Goal: Use online tool/utility: Use online tool/utility

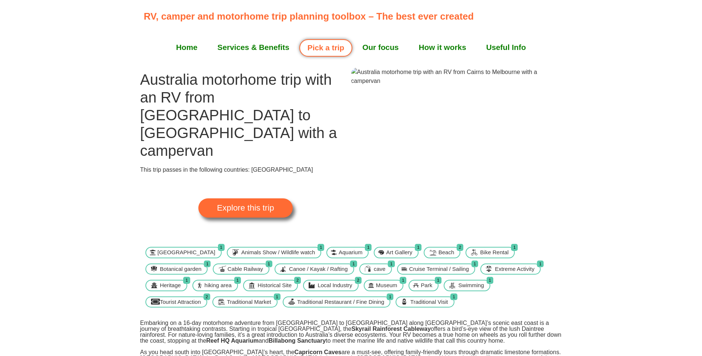
click at [243, 204] on span "Explore this trip" at bounding box center [245, 208] width 57 height 8
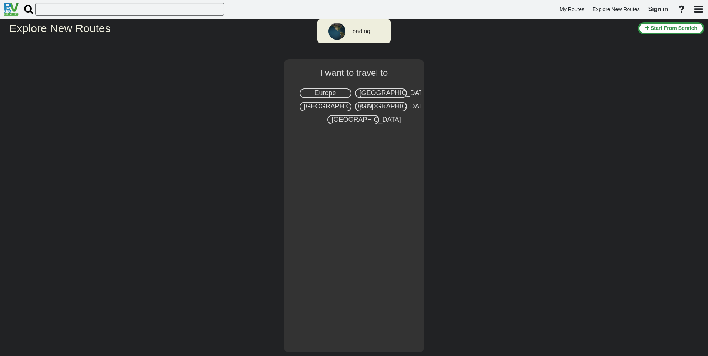
select select "number:3"
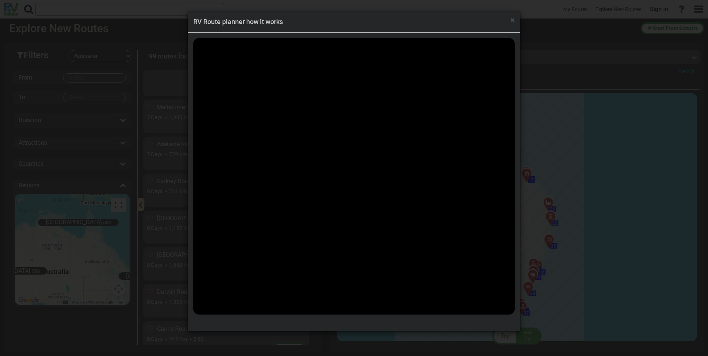
scroll to position [1488, 0]
click at [512, 20] on span "×" at bounding box center [512, 20] width 4 height 9
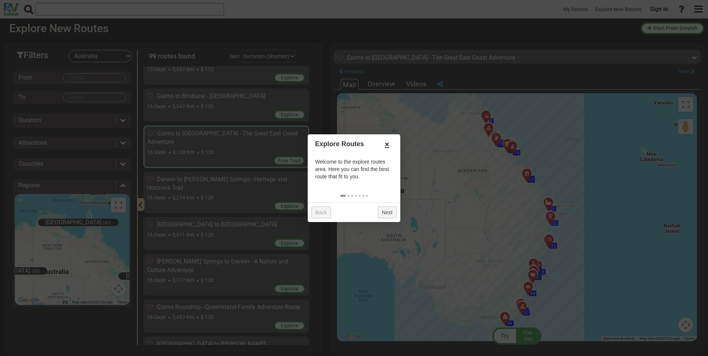
click at [384, 147] on link "×" at bounding box center [387, 144] width 12 height 13
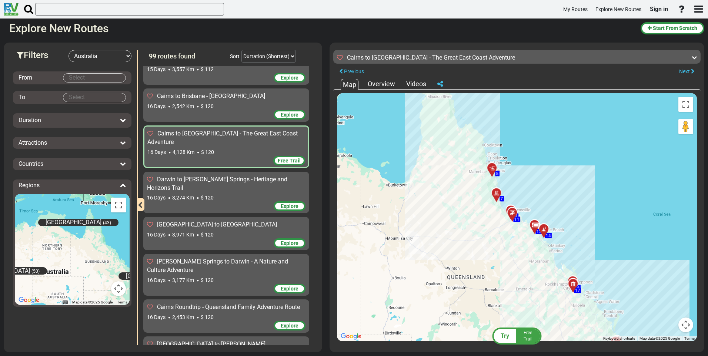
drag, startPoint x: 484, startPoint y: 138, endPoint x: 490, endPoint y: 215, distance: 78.0
click at [490, 215] on div "To activate drag with keyboard, press Alt + Enter. Once in keyboard drag state,…" at bounding box center [517, 217] width 360 height 248
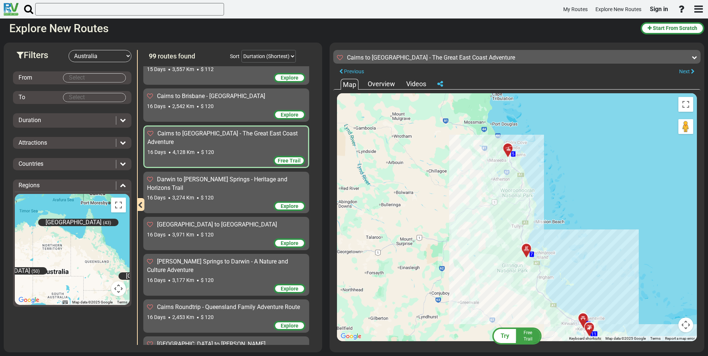
drag, startPoint x: 498, startPoint y: 173, endPoint x: 479, endPoint y: 182, distance: 20.7
click at [479, 182] on div "To activate drag with keyboard, press Alt + Enter. Once in keyboard drag state,…" at bounding box center [517, 217] width 360 height 248
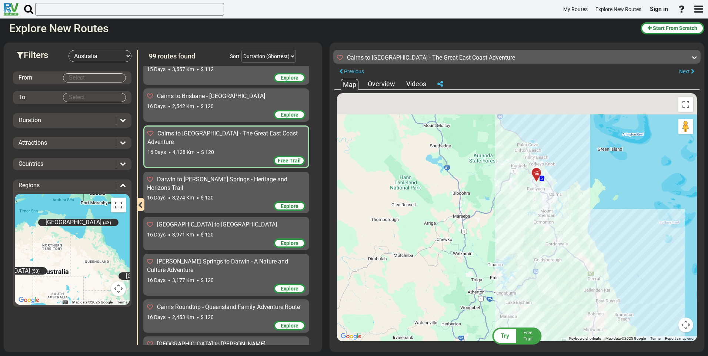
drag, startPoint x: 492, startPoint y: 168, endPoint x: 493, endPoint y: 217, distance: 48.5
click at [493, 217] on div "To activate drag with keyboard, press Alt + Enter. Once in keyboard drag state,…" at bounding box center [517, 217] width 360 height 248
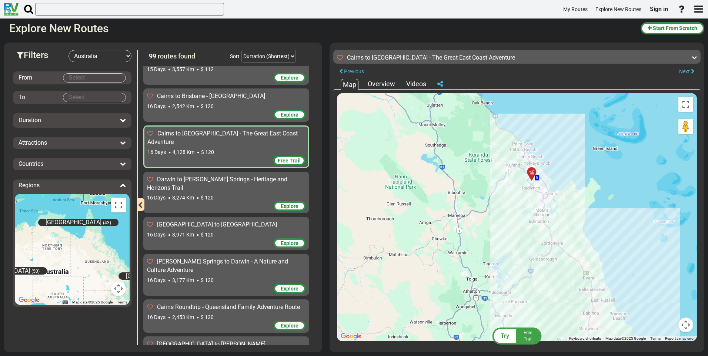
drag, startPoint x: 524, startPoint y: 227, endPoint x: 506, endPoint y: 167, distance: 63.2
click at [506, 167] on div "To activate drag with keyboard, press Alt + Enter. Once in keyboard drag state,…" at bounding box center [517, 217] width 360 height 248
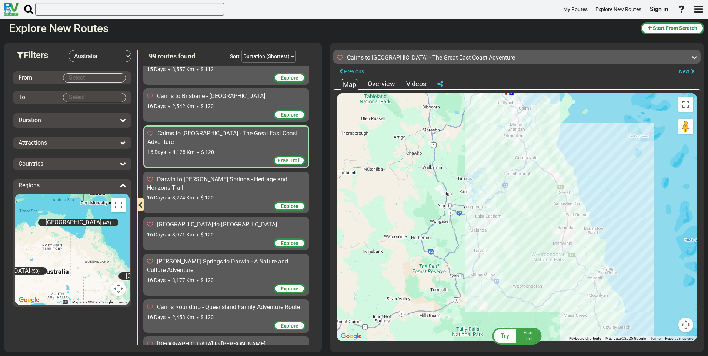
drag, startPoint x: 537, startPoint y: 240, endPoint x: 521, endPoint y: 184, distance: 58.9
click at [521, 184] on div "To activate drag with keyboard, press Alt + Enter. Once in keyboard drag state,…" at bounding box center [517, 217] width 360 height 248
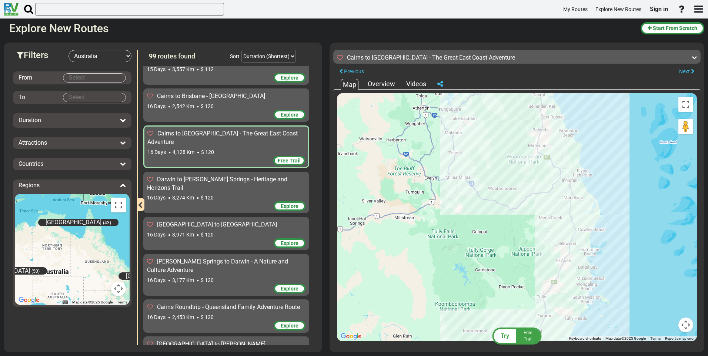
drag, startPoint x: 533, startPoint y: 239, endPoint x: 510, endPoint y: 154, distance: 88.2
click at [510, 154] on div "To activate drag with keyboard, press Alt + Enter. Once in keyboard drag state,…" at bounding box center [517, 217] width 360 height 248
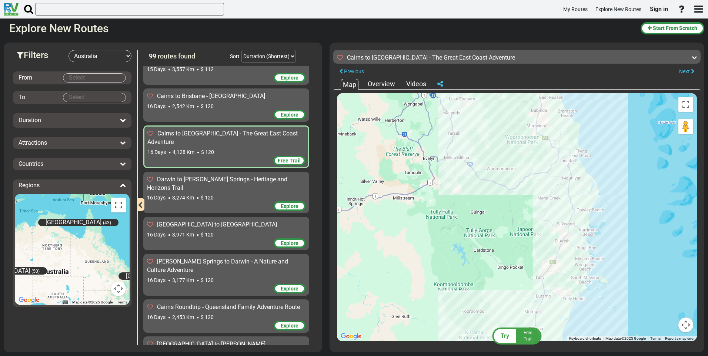
drag, startPoint x: 532, startPoint y: 238, endPoint x: 530, endPoint y: 217, distance: 20.8
click at [530, 217] on div "To activate drag with keyboard, press Alt + Enter. Once in keyboard drag state,…" at bounding box center [517, 217] width 360 height 248
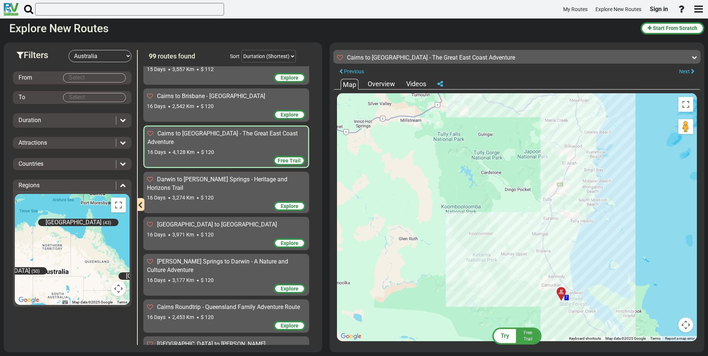
drag, startPoint x: 523, startPoint y: 258, endPoint x: 529, endPoint y: 170, distance: 89.1
click at [529, 170] on div "To activate drag with keyboard, press Alt + Enter. Once in keyboard drag state,…" at bounding box center [517, 217] width 360 height 248
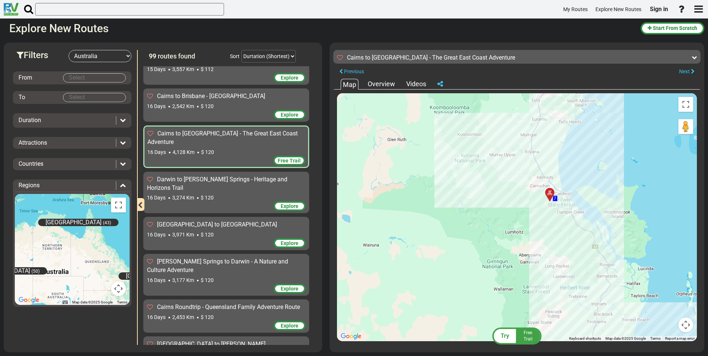
drag, startPoint x: 519, startPoint y: 255, endPoint x: 510, endPoint y: 167, distance: 88.2
click at [510, 167] on div "To activate drag with keyboard, press Alt + Enter. Once in keyboard drag state,…" at bounding box center [517, 217] width 360 height 248
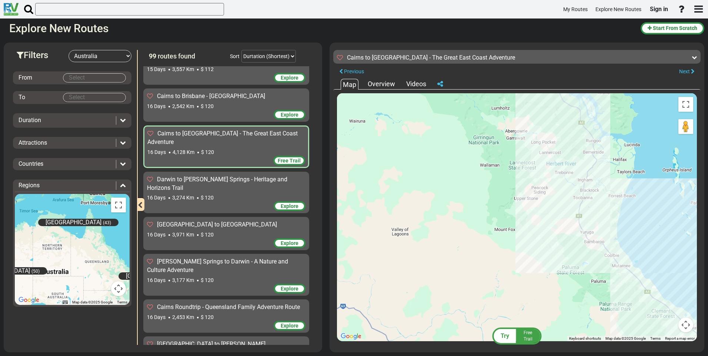
drag, startPoint x: 563, startPoint y: 297, endPoint x: 550, endPoint y: 173, distance: 124.4
click at [550, 173] on div "To activate drag with keyboard, press Alt + Enter. Once in keyboard drag state,…" at bounding box center [517, 217] width 360 height 248
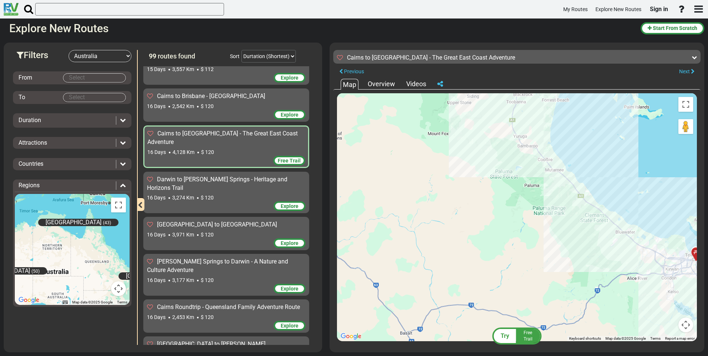
drag, startPoint x: 618, startPoint y: 296, endPoint x: 550, endPoint y: 199, distance: 119.0
click at [550, 199] on div "To activate drag with keyboard, press Alt + Enter. Once in keyboard drag state,…" at bounding box center [517, 217] width 360 height 248
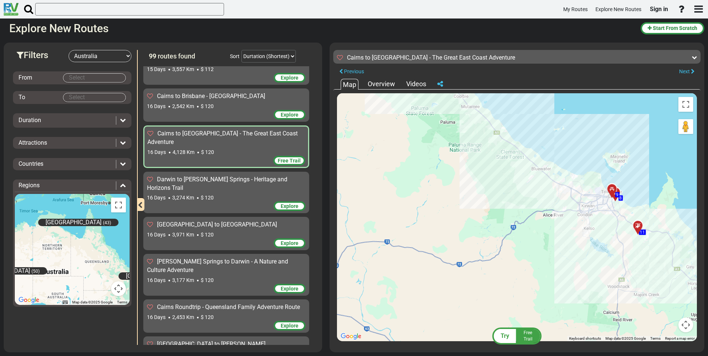
drag, startPoint x: 639, startPoint y: 275, endPoint x: 560, endPoint y: 215, distance: 99.2
click at [560, 215] on div "To activate drag with keyboard, press Alt + Enter. Once in keyboard drag state,…" at bounding box center [517, 217] width 360 height 248
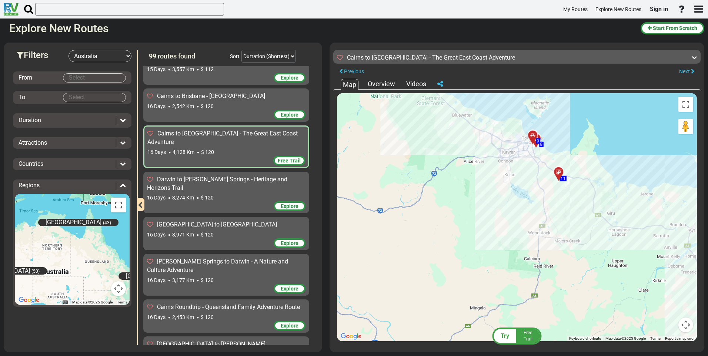
drag, startPoint x: 643, startPoint y: 262, endPoint x: 555, endPoint y: 204, distance: 105.6
click at [555, 204] on div "To activate drag with keyboard, press Alt + Enter. Once in keyboard drag state,…" at bounding box center [517, 217] width 360 height 248
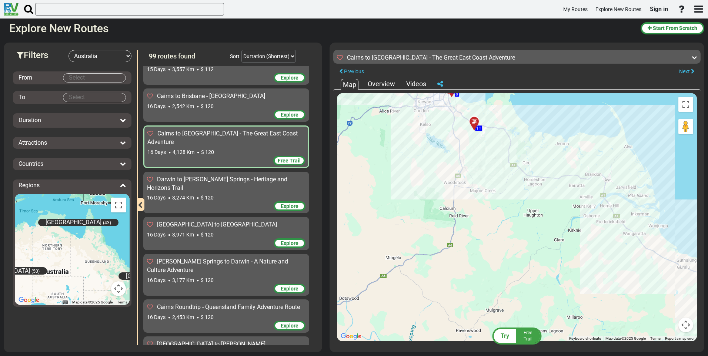
drag, startPoint x: 650, startPoint y: 268, endPoint x: 570, endPoint y: 218, distance: 94.2
click at [570, 218] on div "To activate drag with keyboard, press Alt + Enter. Once in keyboard drag state,…" at bounding box center [517, 217] width 360 height 248
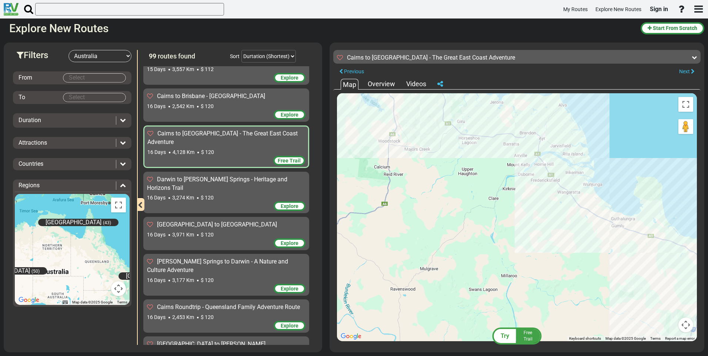
drag, startPoint x: 643, startPoint y: 283, endPoint x: 559, endPoint y: 229, distance: 99.7
click at [562, 231] on div "To activate drag with keyboard, press Alt + Enter. Once in keyboard drag state,…" at bounding box center [517, 217] width 360 height 248
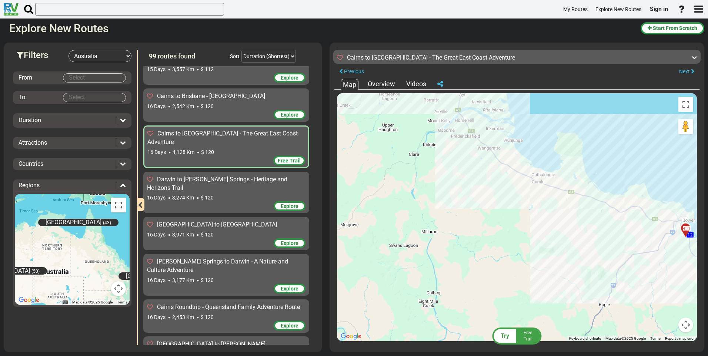
drag, startPoint x: 627, startPoint y: 268, endPoint x: 533, endPoint y: 231, distance: 100.7
click at [536, 231] on div "To activate drag with keyboard, press Alt + Enter. Once in keyboard drag state,…" at bounding box center [517, 217] width 360 height 248
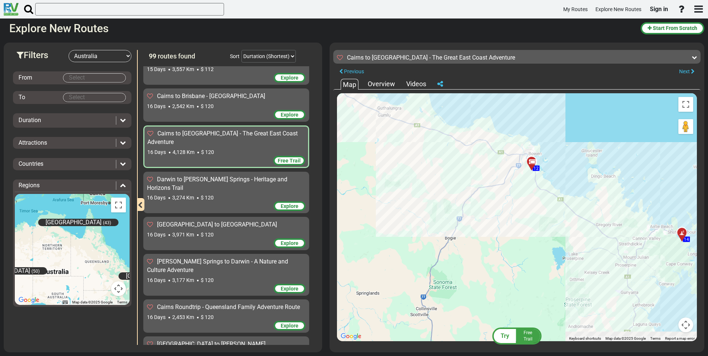
drag, startPoint x: 573, startPoint y: 264, endPoint x: 532, endPoint y: 235, distance: 50.3
click at [532, 235] on div "To activate drag with keyboard, press Alt + Enter. Once in keyboard drag state,…" at bounding box center [517, 217] width 360 height 248
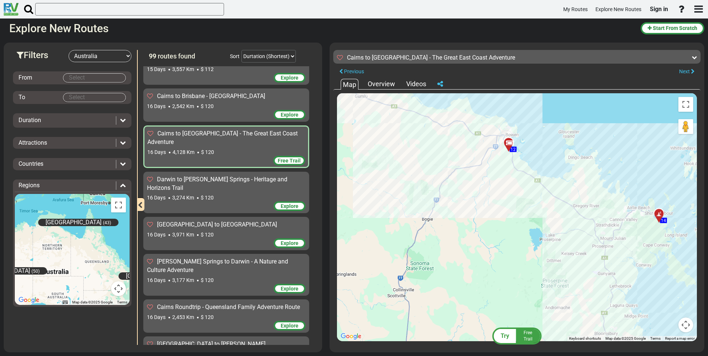
drag, startPoint x: 598, startPoint y: 275, endPoint x: 562, endPoint y: 234, distance: 55.1
click at [562, 234] on div "To activate drag with keyboard, press Alt + Enter. Once in keyboard drag state,…" at bounding box center [517, 217] width 360 height 248
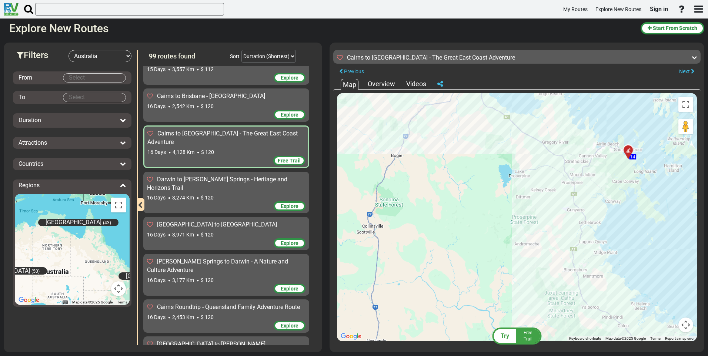
drag, startPoint x: 578, startPoint y: 317, endPoint x: 565, endPoint y: 214, distance: 103.8
click at [565, 217] on div "To activate drag with keyboard, press Alt + Enter. Once in keyboard drag state,…" at bounding box center [517, 217] width 360 height 248
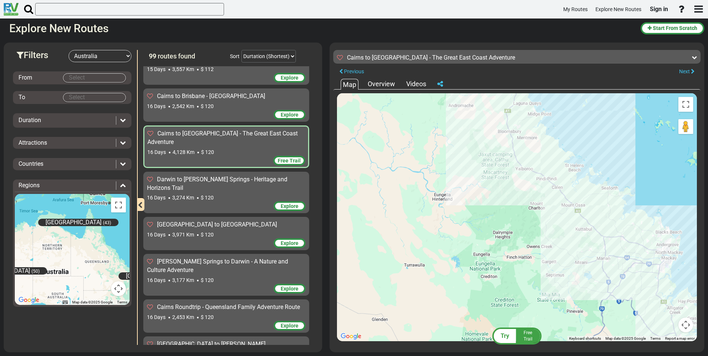
drag, startPoint x: 626, startPoint y: 281, endPoint x: 555, endPoint y: 233, distance: 85.9
click at [556, 234] on div "To activate drag with keyboard, press Alt + Enter. Once in keyboard drag state,…" at bounding box center [517, 217] width 360 height 248
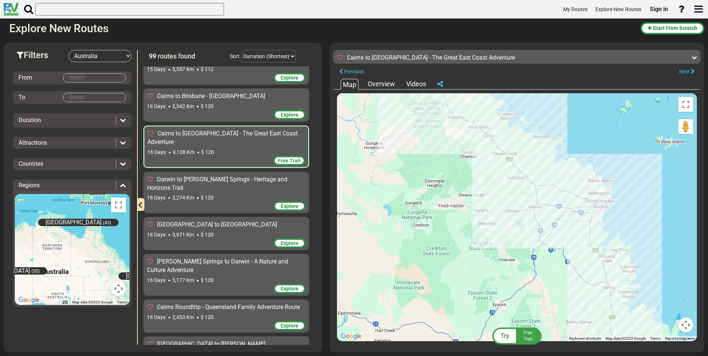
drag, startPoint x: 589, startPoint y: 297, endPoint x: 571, endPoint y: 229, distance: 70.5
click at [571, 230] on div "To activate drag with keyboard, press Alt + Enter. Once in keyboard drag state,…" at bounding box center [517, 217] width 360 height 248
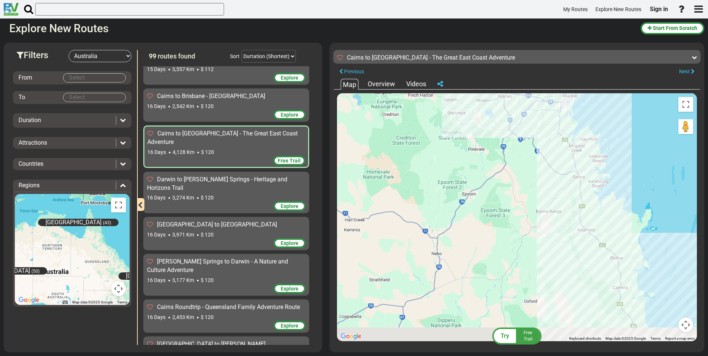
drag, startPoint x: 596, startPoint y: 292, endPoint x: 566, endPoint y: 225, distance: 73.4
click at [566, 225] on div "To activate drag with keyboard, press Alt + Enter. Once in keyboard drag state,…" at bounding box center [517, 217] width 360 height 248
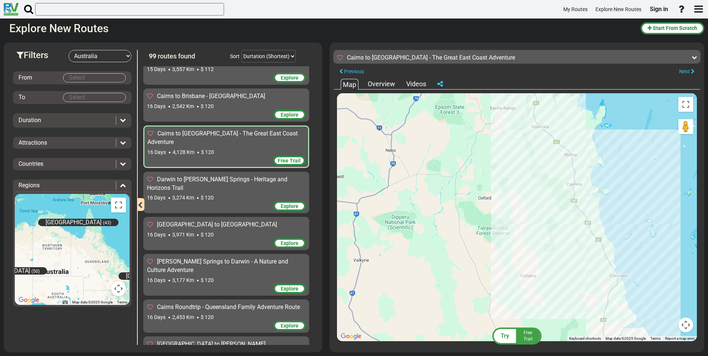
drag, startPoint x: 589, startPoint y: 294, endPoint x: 560, endPoint y: 223, distance: 76.2
click at [561, 227] on div "To activate drag with keyboard, press Alt + Enter. Once in keyboard drag state,…" at bounding box center [517, 217] width 360 height 248
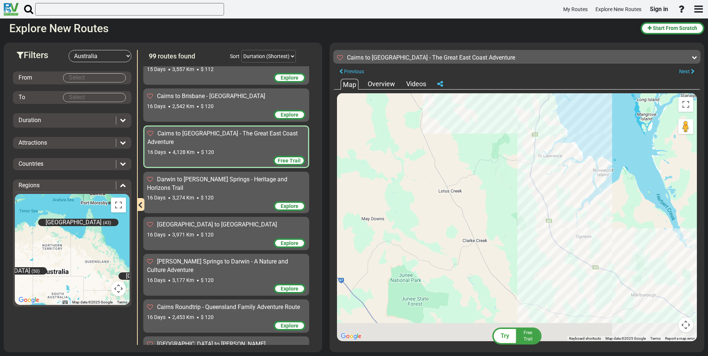
drag, startPoint x: 573, startPoint y: 305, endPoint x: 549, endPoint y: 231, distance: 78.0
click at [549, 232] on div "To activate drag with keyboard, press Alt + Enter. Once in keyboard drag state,…" at bounding box center [517, 217] width 360 height 248
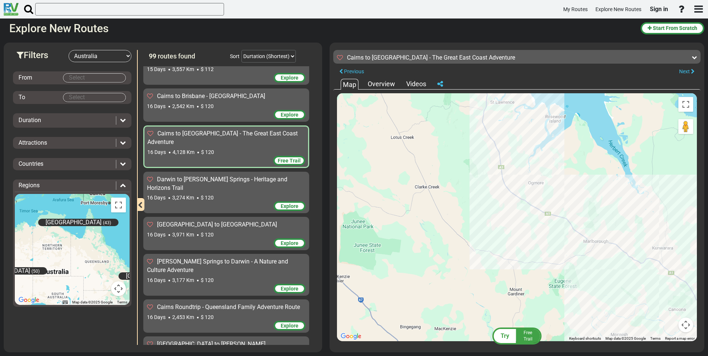
drag, startPoint x: 623, startPoint y: 289, endPoint x: 517, endPoint y: 246, distance: 114.8
click at [518, 247] on div "To activate drag with keyboard, press Alt + Enter. Once in keyboard drag state,…" at bounding box center [517, 217] width 360 height 248
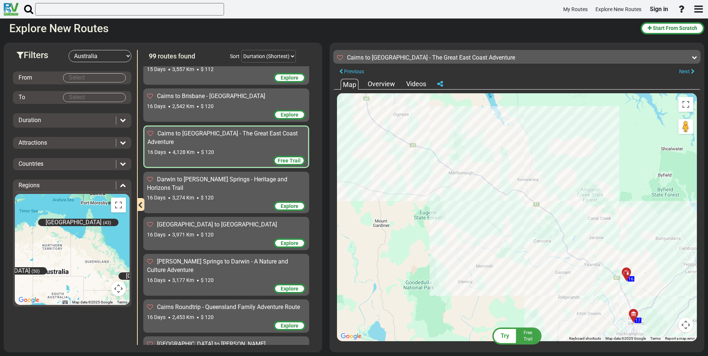
drag, startPoint x: 629, startPoint y: 292, endPoint x: 555, endPoint y: 248, distance: 86.3
click at [555, 249] on div "To activate drag with keyboard, press Alt + Enter. Once in keyboard drag state,…" at bounding box center [517, 217] width 360 height 248
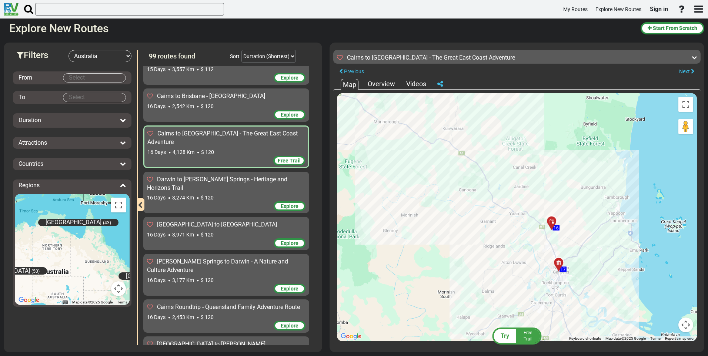
drag, startPoint x: 565, startPoint y: 294, endPoint x: 537, endPoint y: 275, distance: 33.1
click at [537, 275] on div "To activate drag with keyboard, press Alt + Enter. Once in keyboard drag state,…" at bounding box center [517, 217] width 360 height 248
click at [553, 221] on div at bounding box center [554, 223] width 12 height 11
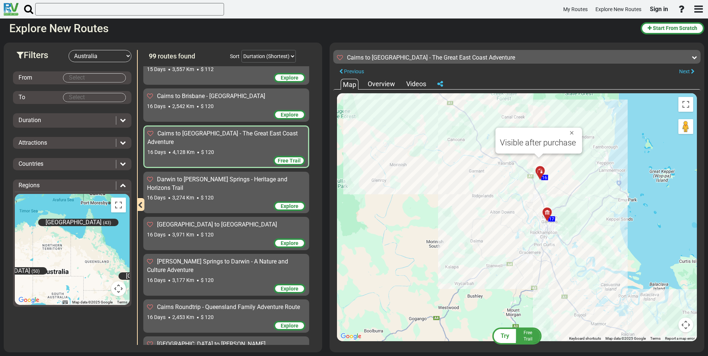
drag, startPoint x: 583, startPoint y: 272, endPoint x: 569, endPoint y: 207, distance: 66.8
click at [569, 207] on div "To activate drag with keyboard, press Alt + Enter. Once in keyboard drag state,…" at bounding box center [517, 217] width 360 height 248
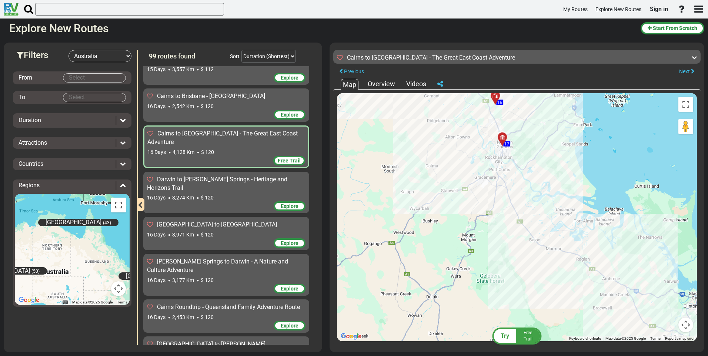
drag, startPoint x: 589, startPoint y: 248, endPoint x: 548, endPoint y: 193, distance: 68.7
click at [549, 194] on div "To activate drag with keyboard, press Alt + Enter. Once in keyboard drag state,…" at bounding box center [517, 217] width 360 height 248
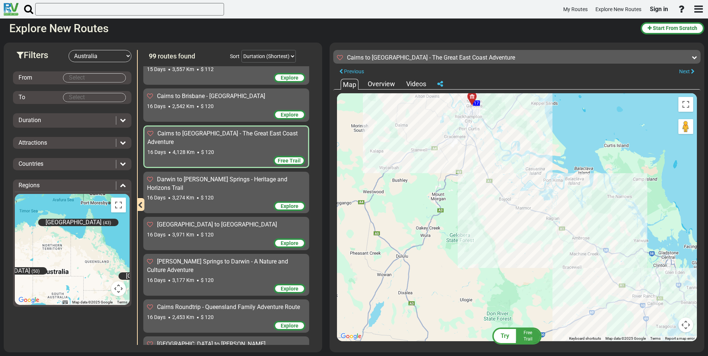
drag, startPoint x: 639, startPoint y: 269, endPoint x: 591, endPoint y: 210, distance: 76.6
click at [595, 212] on div "To activate drag with keyboard, press Alt + Enter. Once in keyboard drag state,…" at bounding box center [517, 217] width 360 height 248
